Goal: Find specific page/section: Find specific page/section

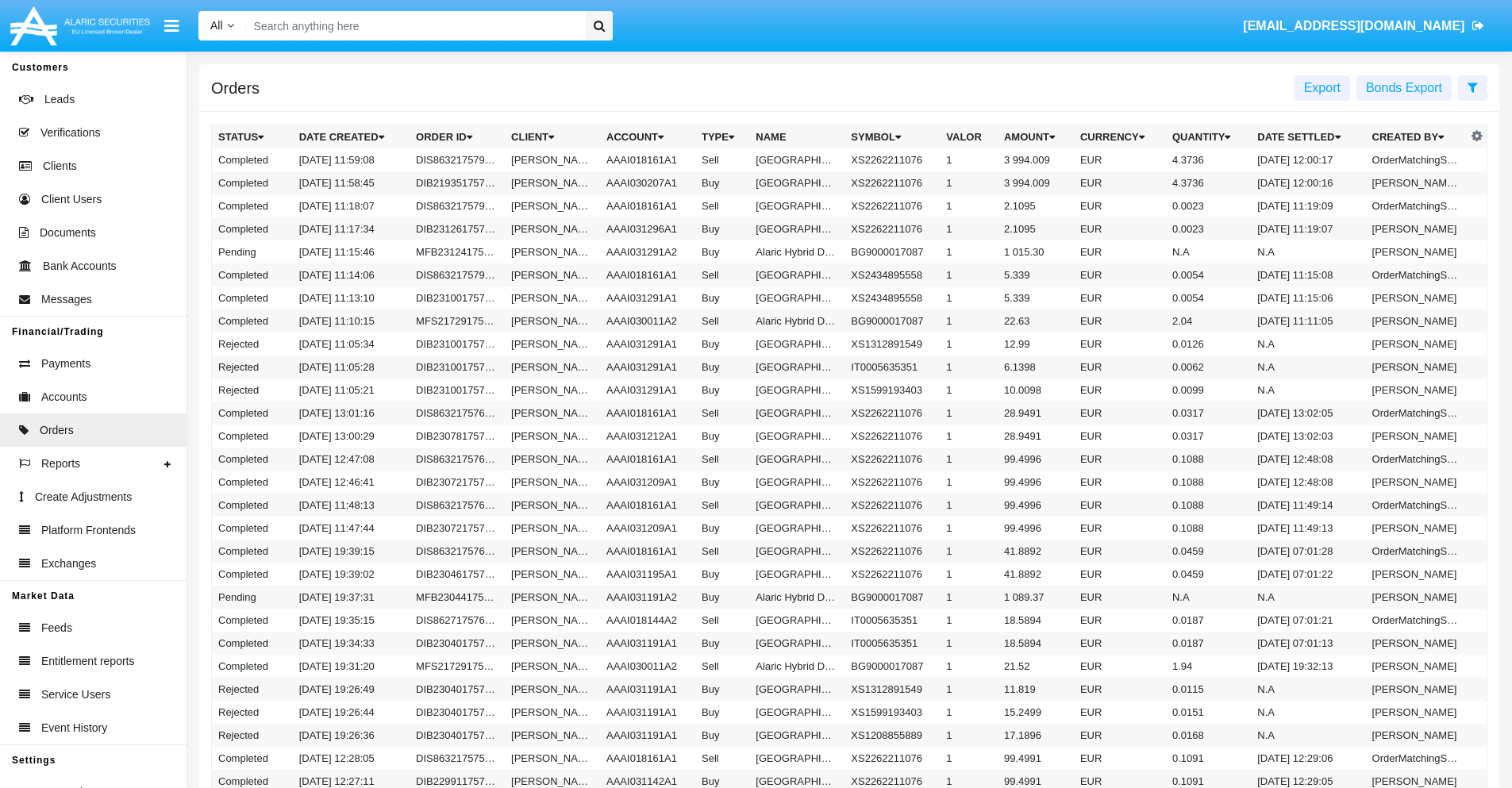
click at [1323, 87] on span "Export" at bounding box center [1322, 88] width 37 height 14
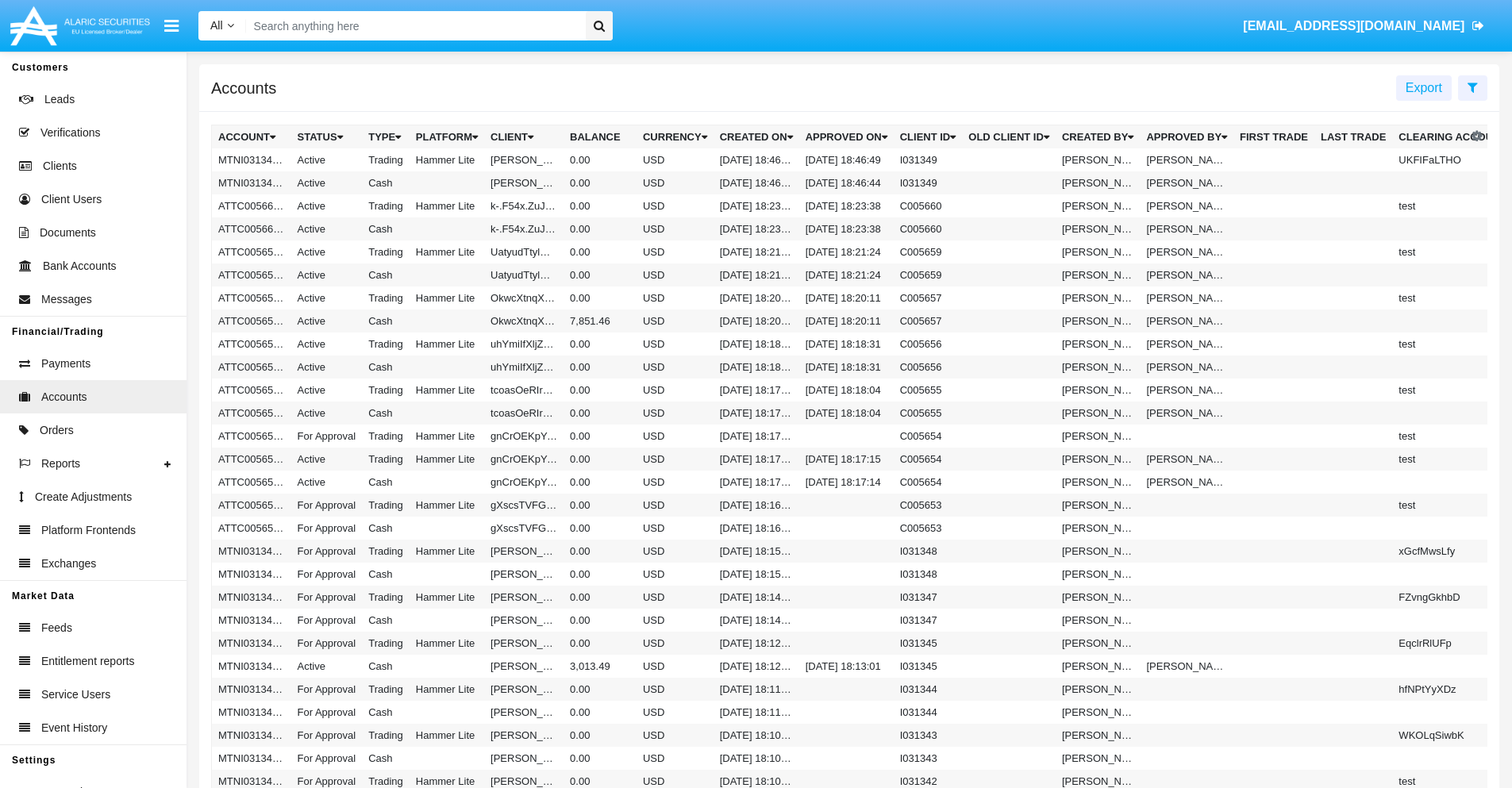
click at [1424, 87] on span "Export" at bounding box center [1423, 88] width 37 height 14
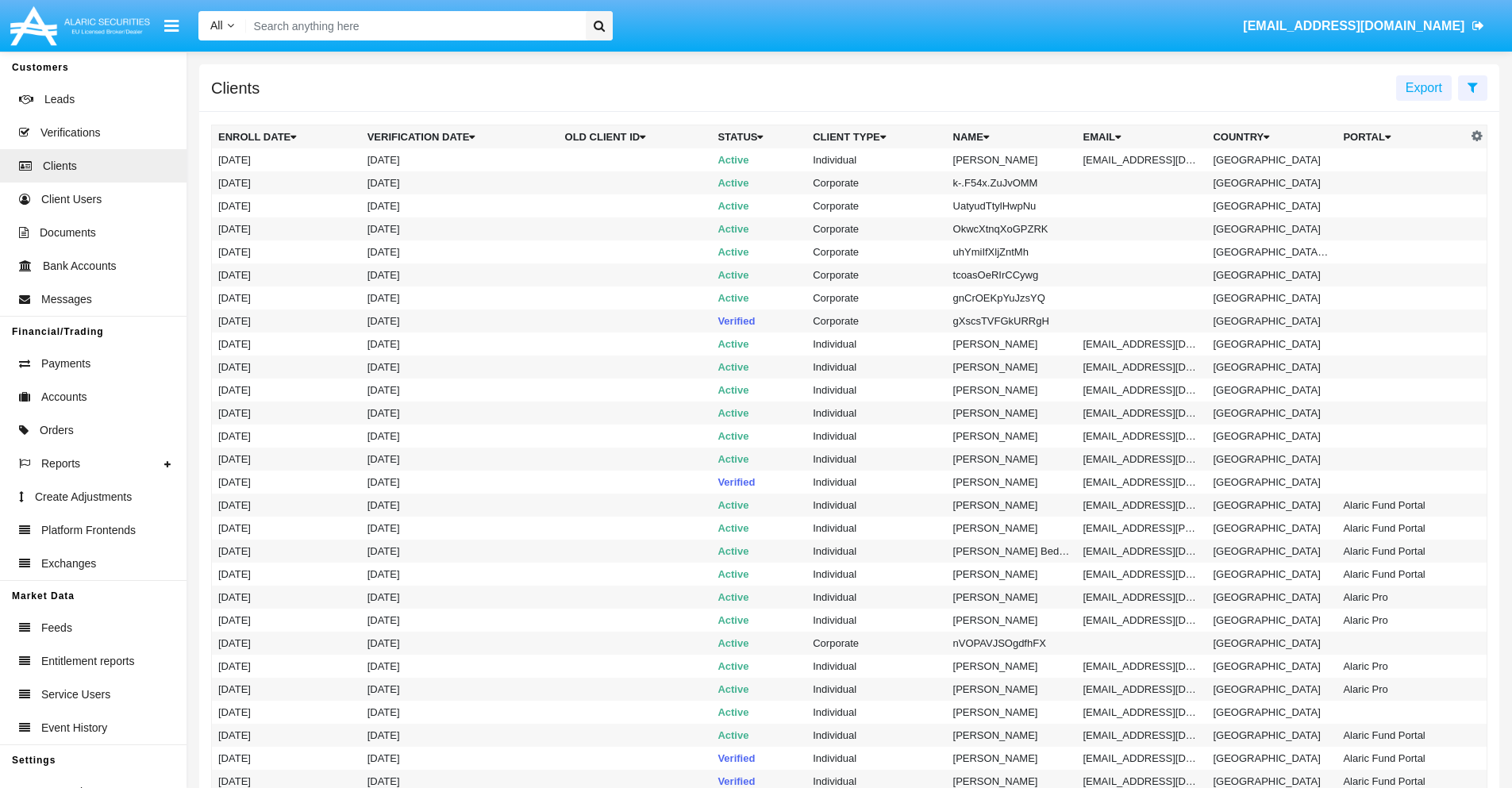
click at [1424, 87] on span "Export" at bounding box center [1423, 88] width 37 height 14
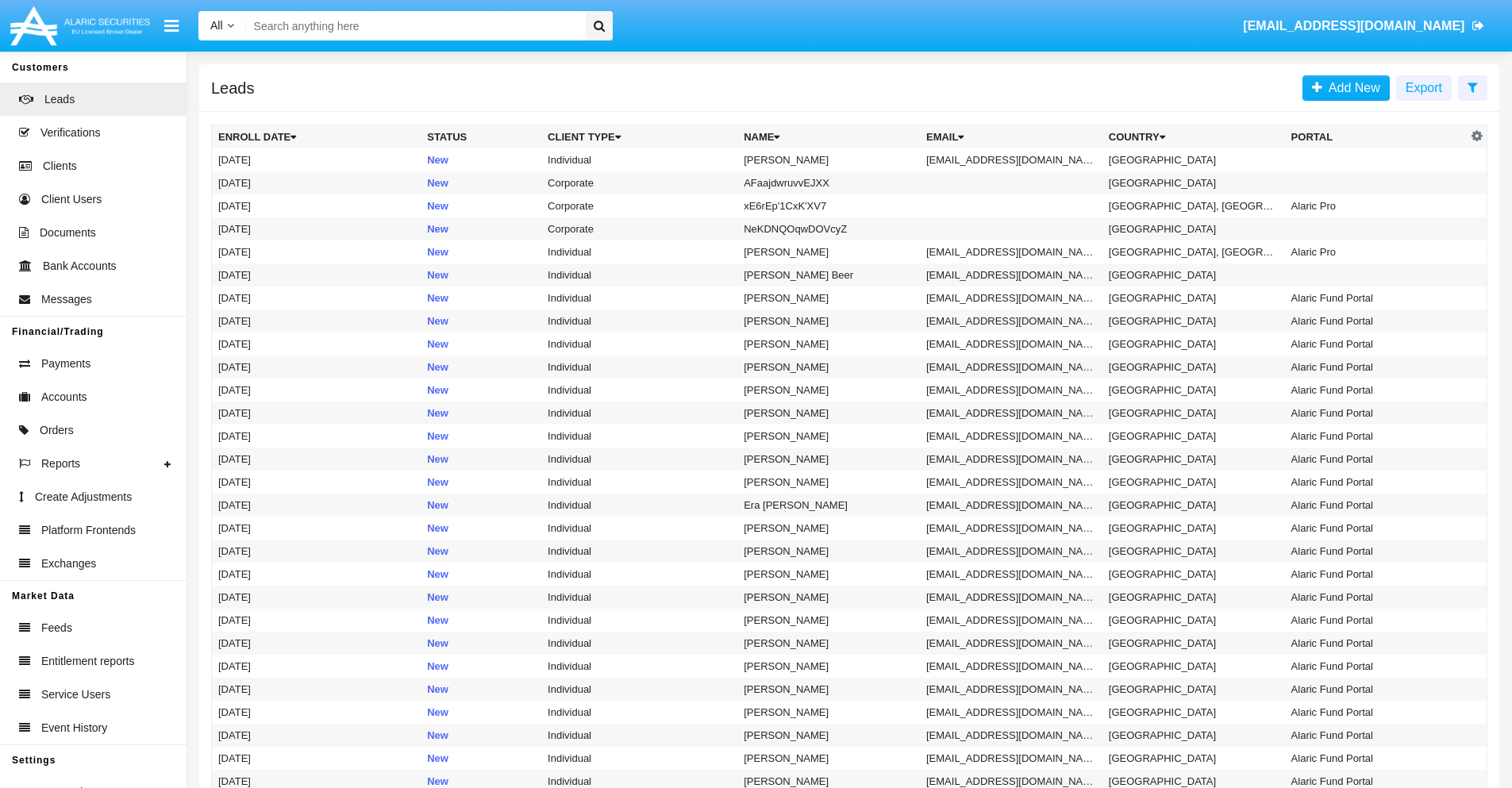
click at [1424, 87] on span "Export" at bounding box center [1423, 88] width 37 height 14
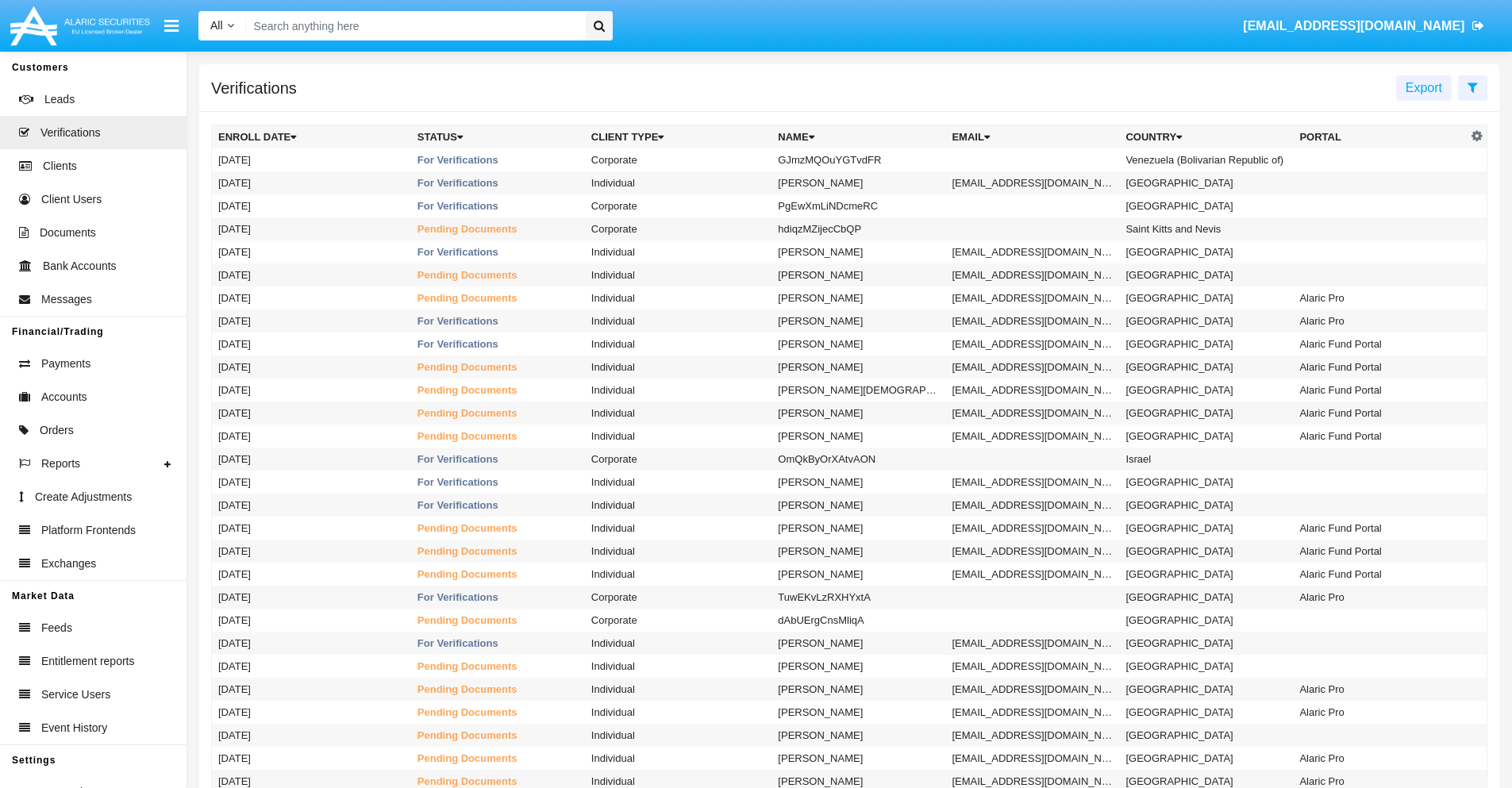
click at [1424, 87] on span "Export" at bounding box center [1423, 88] width 37 height 14
